Goal: Task Accomplishment & Management: Manage account settings

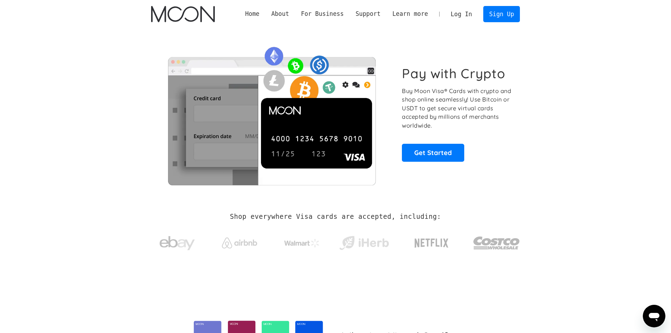
click at [466, 17] on link "Log In" at bounding box center [461, 13] width 33 height 15
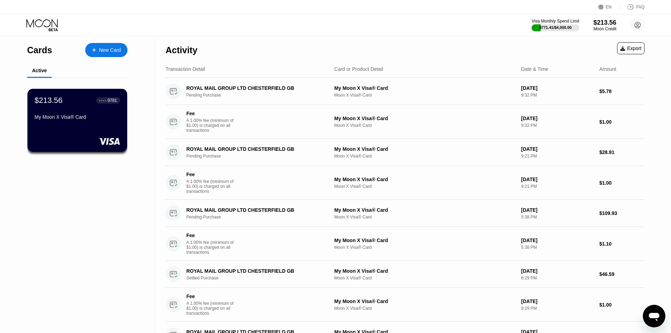
drag, startPoint x: 88, startPoint y: 266, endPoint x: 95, endPoint y: 262, distance: 7.6
click at [87, 108] on div "$213.56 ● ● ● ● 9781 My Moon X Visa® Card" at bounding box center [77, 108] width 86 height 27
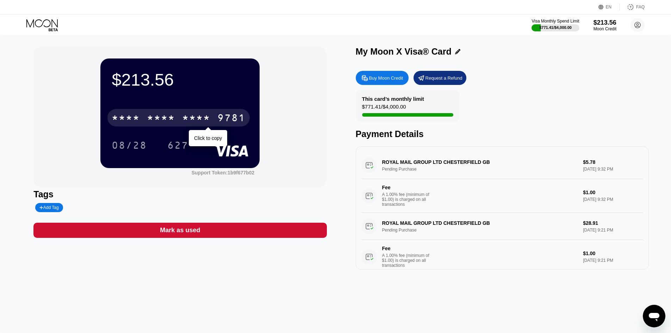
click at [167, 116] on div "* * * *" at bounding box center [161, 118] width 28 height 11
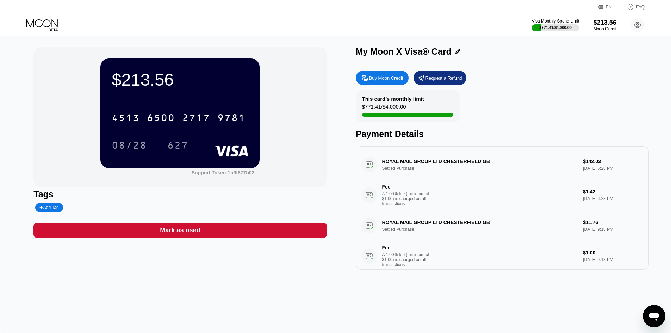
scroll to position [701, 0]
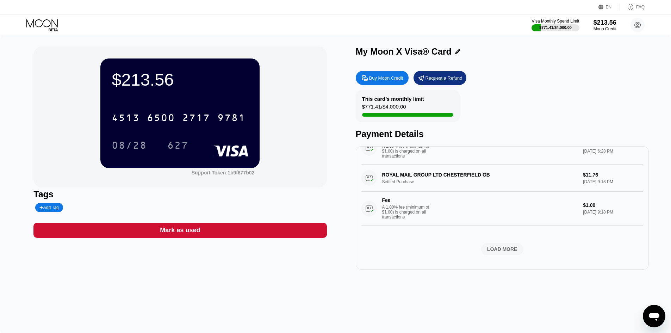
click at [487, 246] on div "LOAD MORE" at bounding box center [502, 249] width 30 height 6
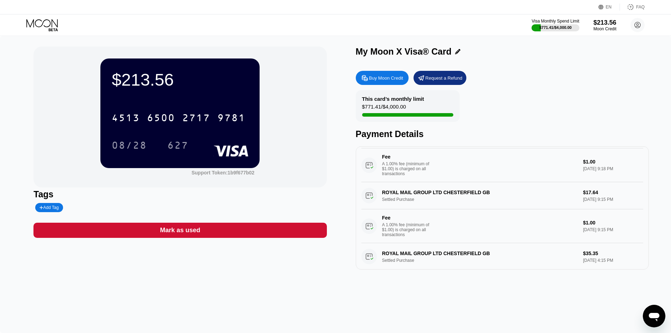
scroll to position [791, 0]
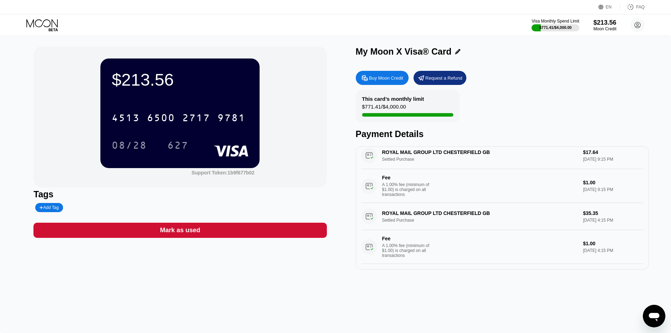
click at [370, 136] on div "Payment Details" at bounding box center [502, 134] width 293 height 10
drag, startPoint x: 370, startPoint y: 136, endPoint x: 418, endPoint y: 136, distance: 48.2
click at [418, 136] on div "Payment Details" at bounding box center [502, 134] width 293 height 10
click at [404, 137] on div "Payment Details" at bounding box center [502, 134] width 293 height 10
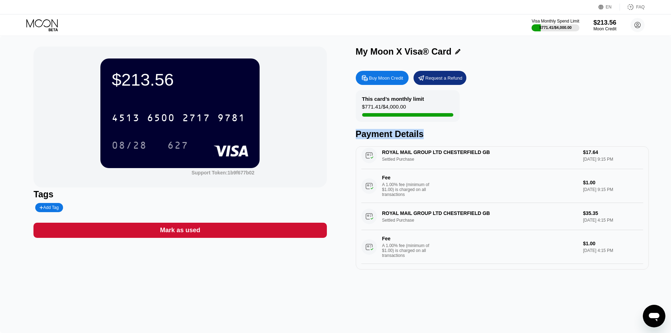
click at [404, 137] on div "Payment Details" at bounding box center [502, 134] width 293 height 10
click at [367, 101] on div "This card’s monthly limit" at bounding box center [393, 99] width 62 height 6
drag, startPoint x: 367, startPoint y: 101, endPoint x: 416, endPoint y: 107, distance: 49.7
click at [416, 107] on div "This card’s monthly limit $771.41 / $4,000.00" at bounding box center [408, 106] width 104 height 32
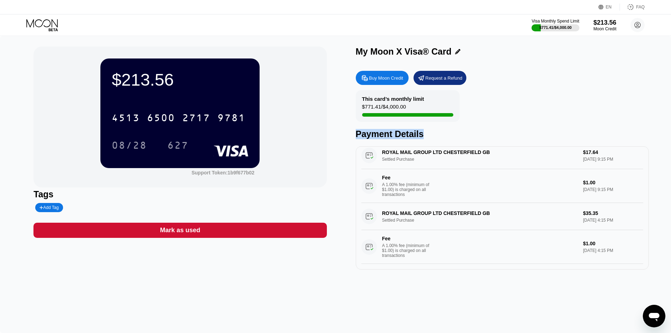
click at [363, 98] on div "This card’s monthly limit" at bounding box center [393, 99] width 62 height 6
drag, startPoint x: 363, startPoint y: 98, endPoint x: 413, endPoint y: 102, distance: 50.2
click at [413, 102] on div "This card’s monthly limit" at bounding box center [393, 99] width 62 height 6
click at [407, 139] on div "Payment Details" at bounding box center [502, 134] width 293 height 10
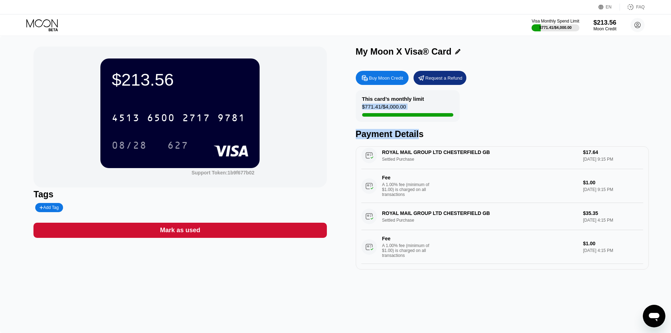
drag, startPoint x: 417, startPoint y: 141, endPoint x: 356, endPoint y: 110, distance: 68.8
click at [356, 110] on div "This card’s monthly limit $771.41 / $4,000.00 Payment Details" at bounding box center [502, 114] width 293 height 49
click at [356, 110] on div "This card’s monthly limit $771.41 / $4,000.00" at bounding box center [408, 106] width 104 height 32
click at [430, 139] on div "Payment Details" at bounding box center [502, 134] width 293 height 10
drag, startPoint x: 430, startPoint y: 139, endPoint x: 351, endPoint y: 100, distance: 87.9
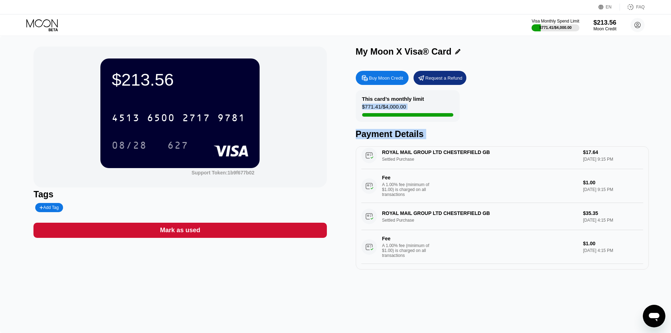
click at [351, 100] on div "$213.56 4513 6500 2717 9781 08/28 627 Support Token: 1b9f677b02 Tags Add Tag Ma…" at bounding box center [335, 157] width 604 height 223
click at [356, 98] on div "This card’s monthly limit $771.41 / $4,000.00" at bounding box center [408, 106] width 104 height 32
click at [368, 101] on div "This card’s monthly limit" at bounding box center [393, 99] width 62 height 6
click at [368, 98] on div "This card’s monthly limit" at bounding box center [393, 99] width 62 height 6
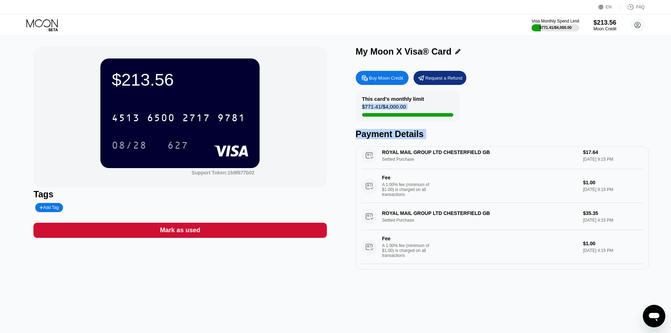
click at [385, 108] on div "$771.41 / $4,000.00" at bounding box center [384, 109] width 44 height 10
drag, startPoint x: 410, startPoint y: 108, endPoint x: 355, endPoint y: 97, distance: 55.4
click at [356, 97] on div "This card’s monthly limit $771.41 / $4,000.00" at bounding box center [408, 106] width 104 height 32
drag, startPoint x: 362, startPoint y: 109, endPoint x: 384, endPoint y: 112, distance: 22.4
click at [362, 109] on div "$771.41 / $4,000.00" at bounding box center [384, 109] width 44 height 10
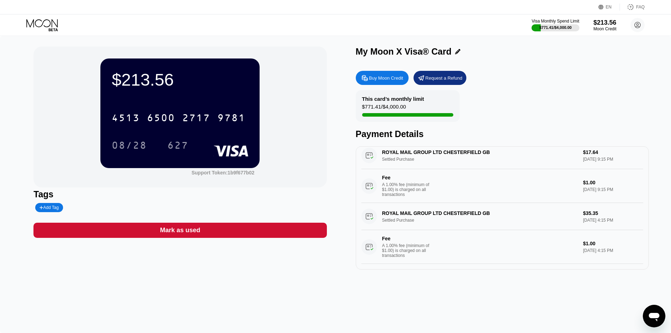
drag, startPoint x: 412, startPoint y: 111, endPoint x: 357, endPoint y: 110, distance: 54.9
click at [357, 110] on div "This card’s monthly limit $771.41 / $4,000.00" at bounding box center [408, 106] width 104 height 32
drag, startPoint x: 361, startPoint y: 110, endPoint x: 410, endPoint y: 110, distance: 48.9
click at [410, 110] on div "This card’s monthly limit $771.41 / $4,000.00" at bounding box center [408, 106] width 104 height 32
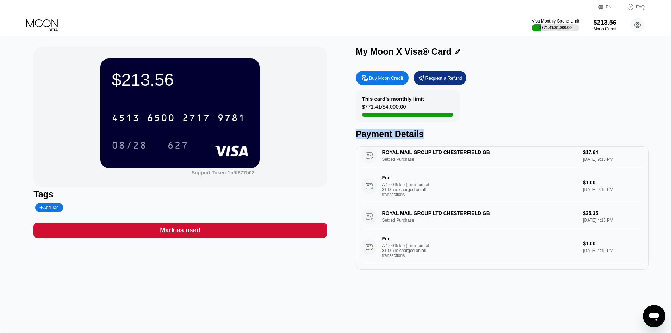
drag, startPoint x: 423, startPoint y: 137, endPoint x: 355, endPoint y: 137, distance: 68.0
click at [355, 137] on div "$213.56 4513 6500 2717 9781 08/28 627 Support Token: 1b9f677b02 Tags Add Tag Ma…" at bounding box center [335, 157] width 604 height 223
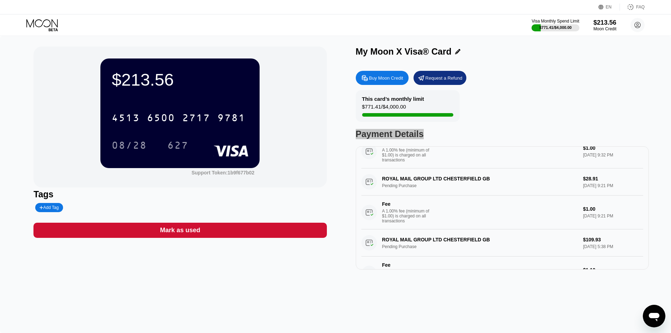
scroll to position [0, 0]
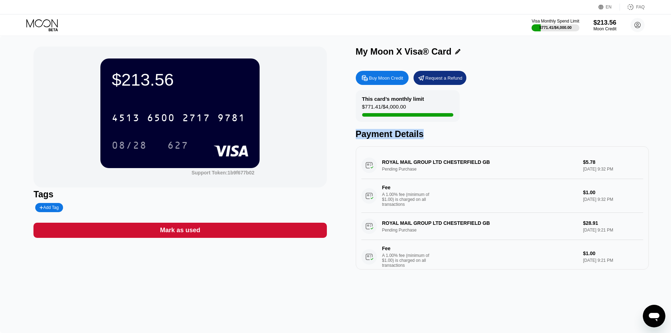
click at [526, 115] on div "This card’s monthly limit $771.41 / $4,000.00 Payment Details" at bounding box center [502, 114] width 293 height 49
